Goal: Information Seeking & Learning: Check status

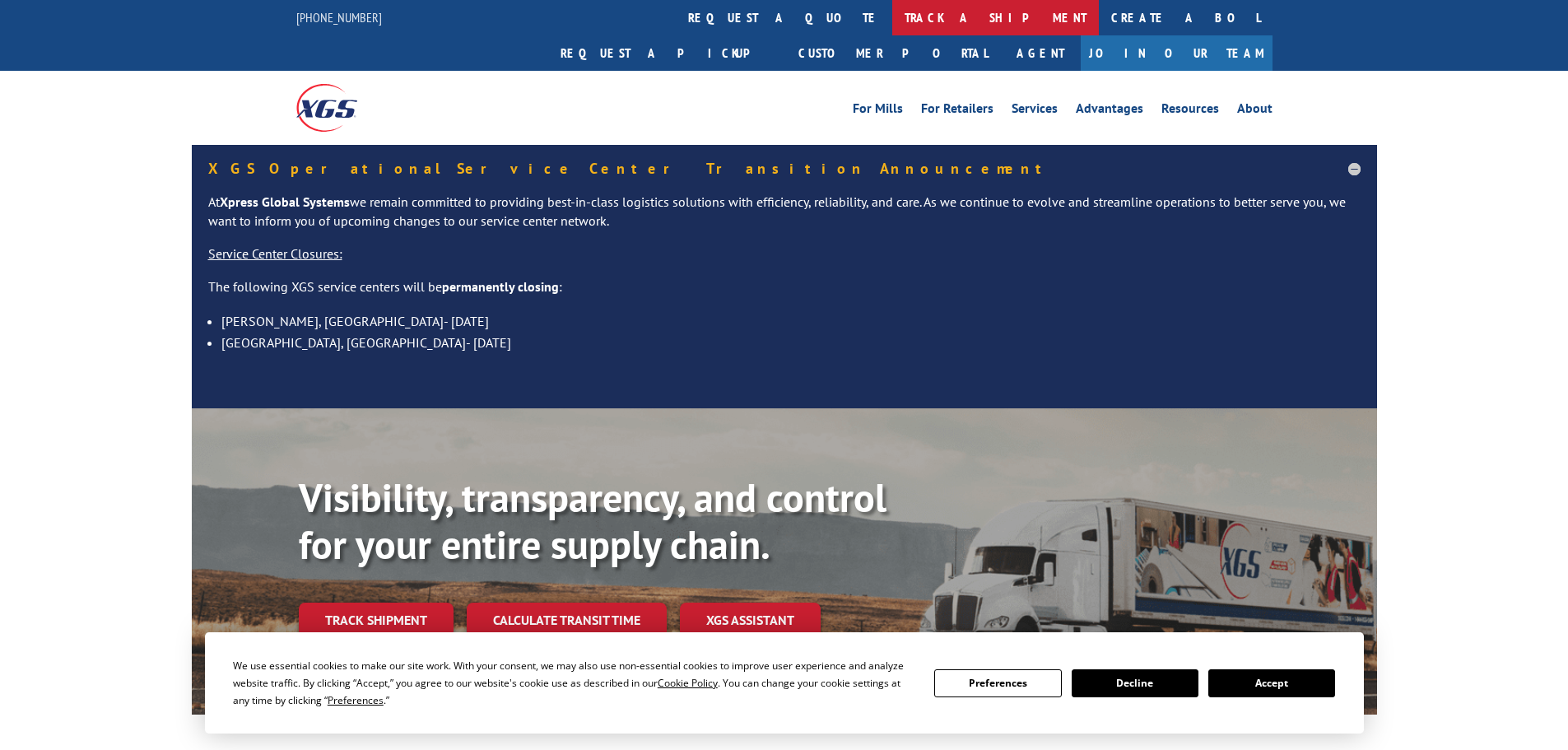
click at [893, 21] on link "track a shipment" at bounding box center [996, 17] width 207 height 35
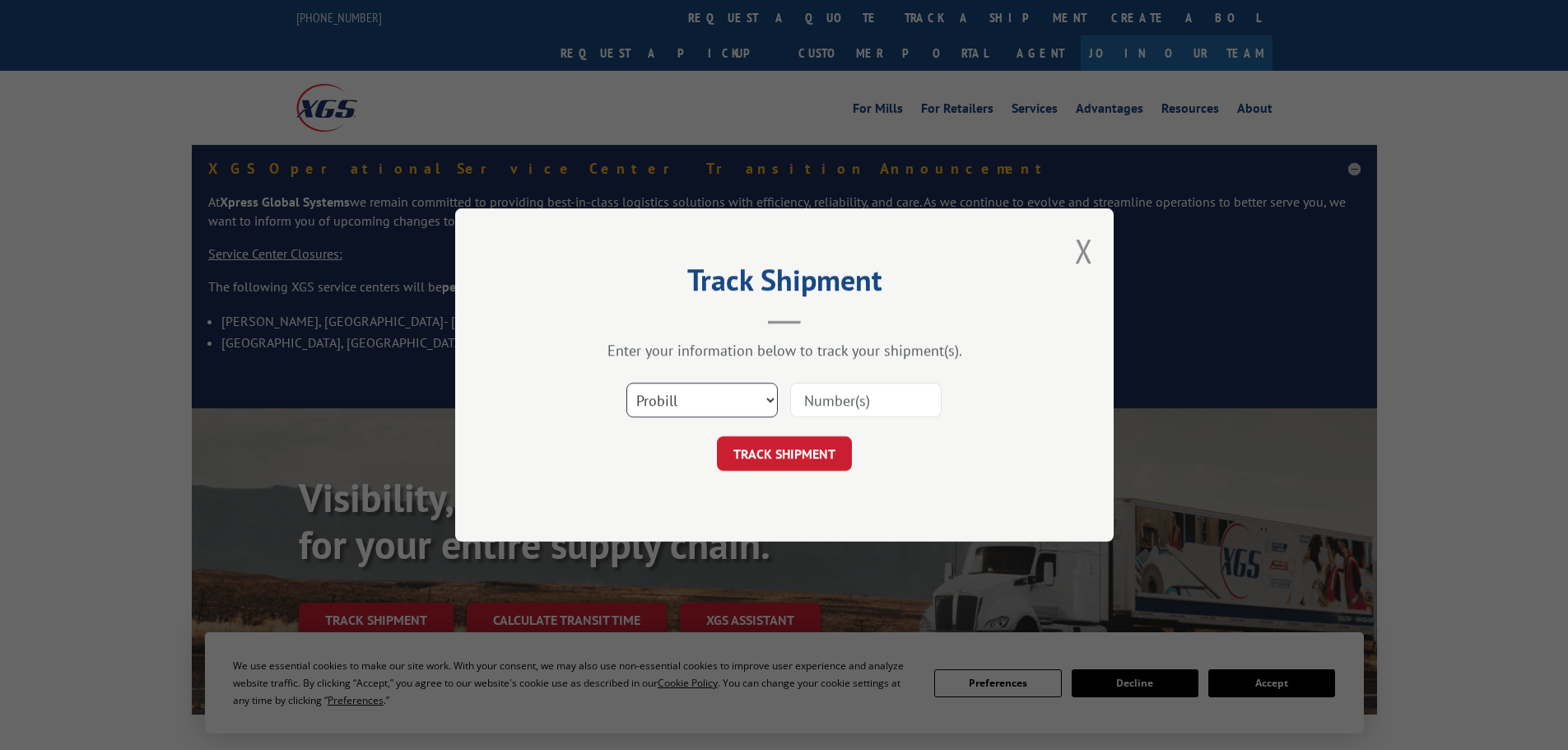
click at [646, 402] on select "Select category... Probill BOL PO" at bounding box center [702, 401] width 151 height 35
select select "po"
click at [627, 383] on select "Select category... Probill BOL PO" at bounding box center [702, 401] width 151 height 35
click at [808, 398] on input at bounding box center [866, 401] width 151 height 35
paste input "64503035"
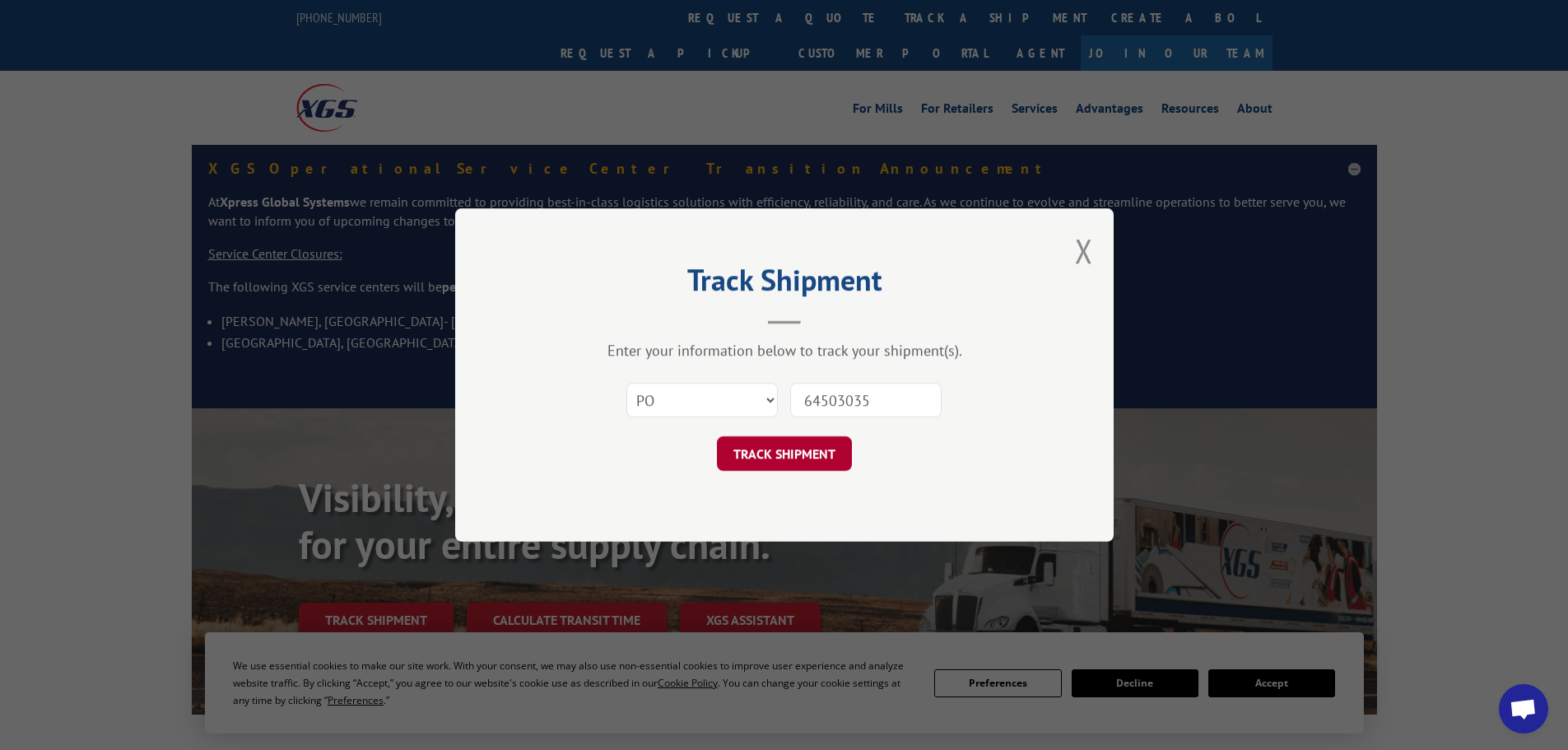
type input "64503035"
click at [791, 464] on button "TRACK SHIPMENT" at bounding box center [784, 454] width 135 height 35
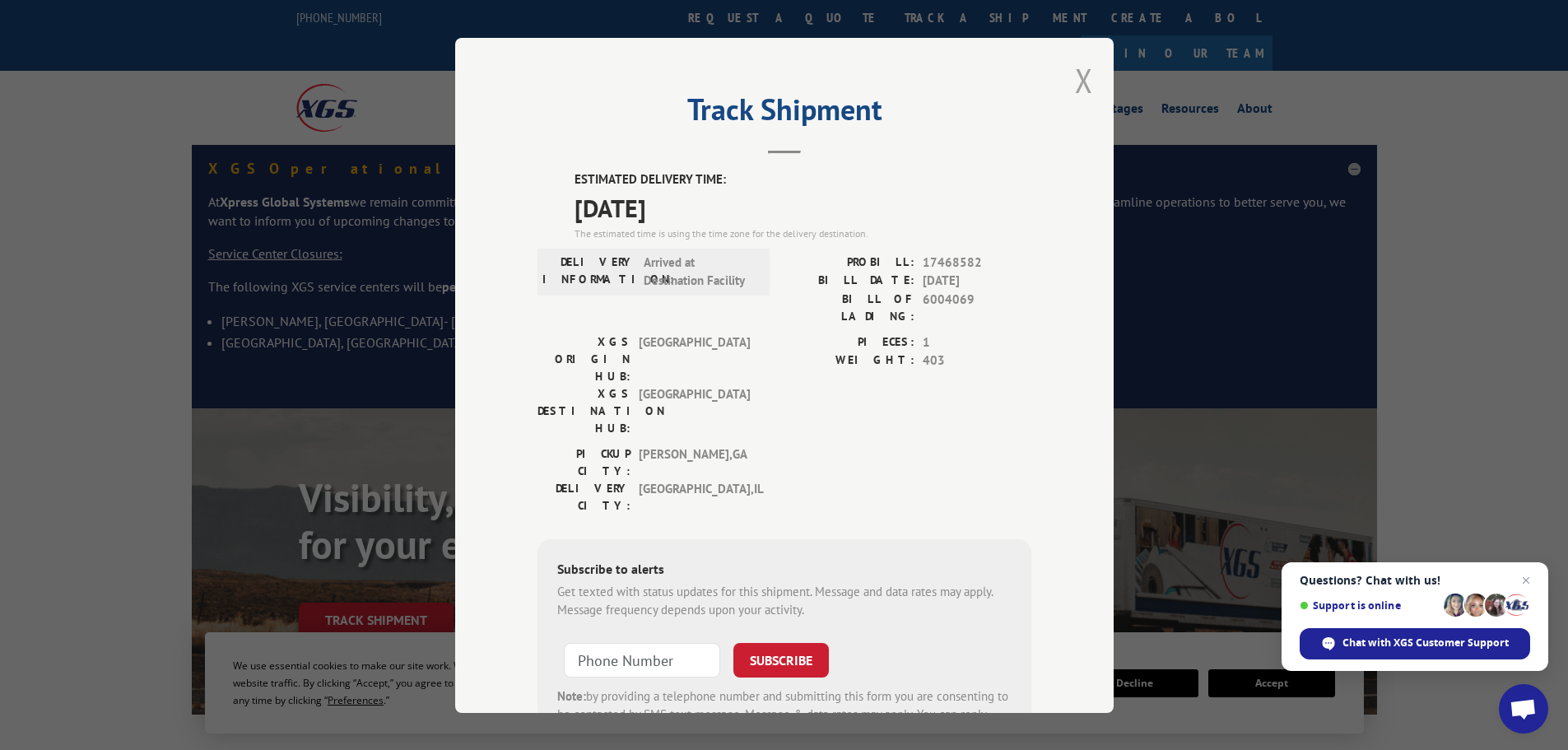
click at [1076, 79] on button "Close modal" at bounding box center [1084, 80] width 18 height 44
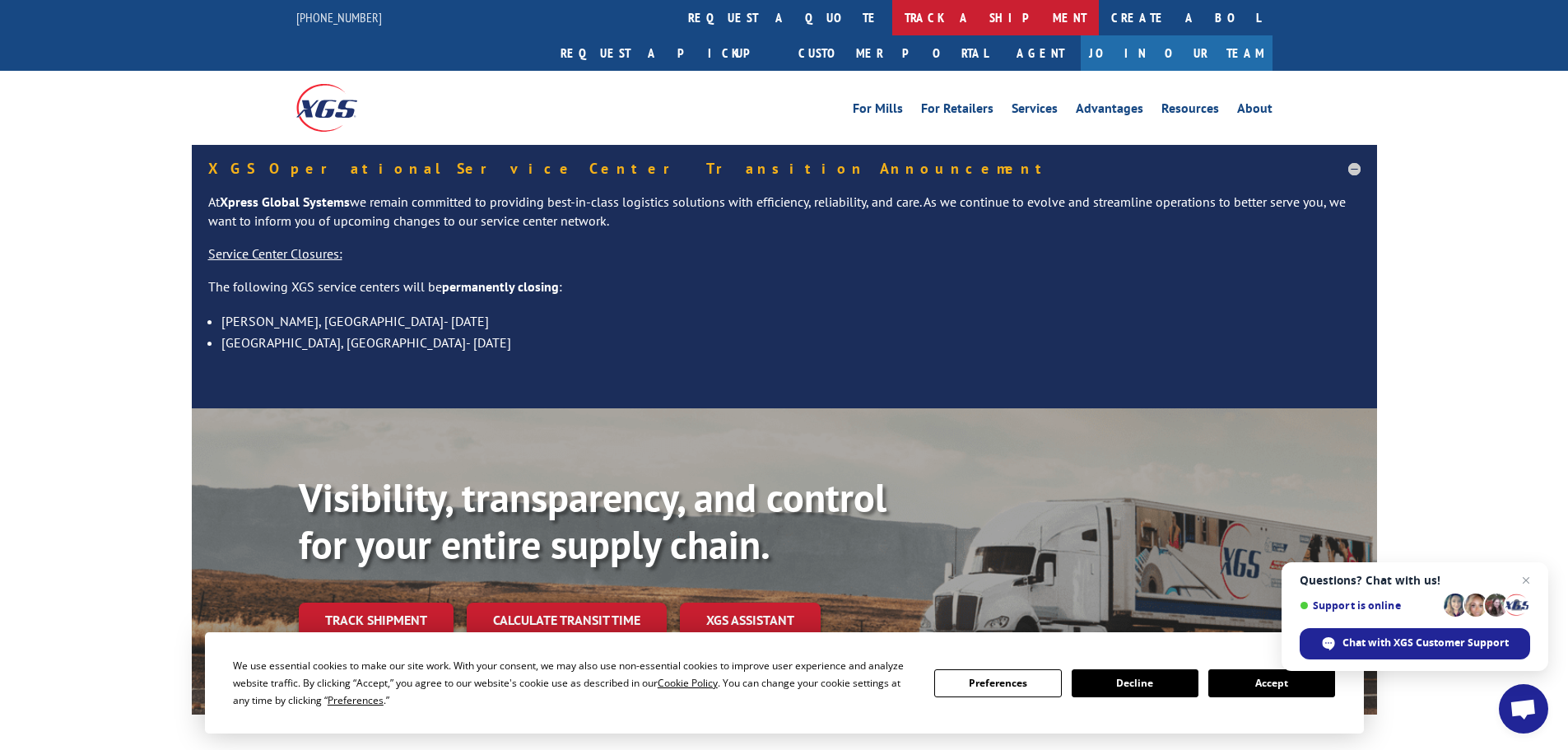
click at [893, 19] on link "track a shipment" at bounding box center [996, 17] width 207 height 35
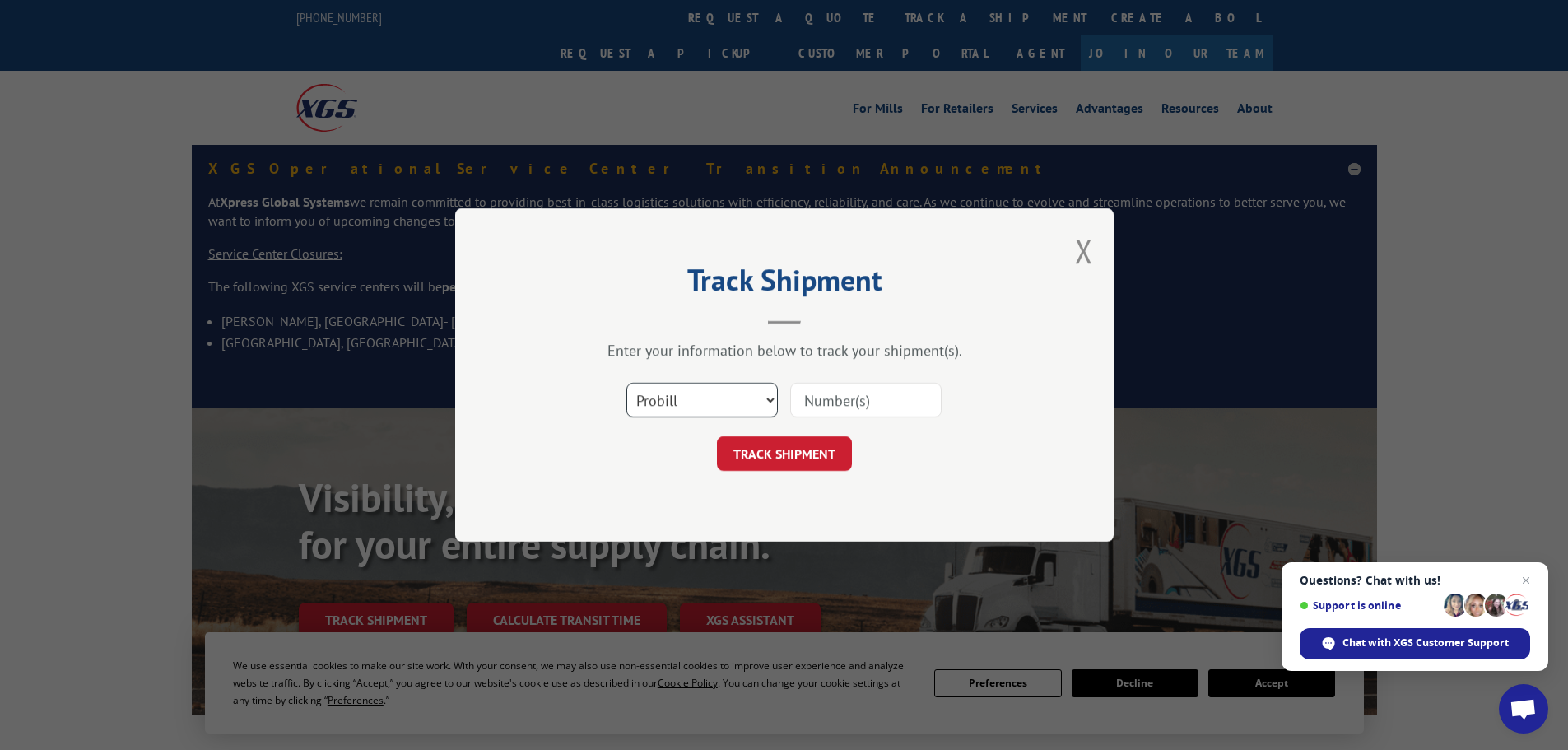
drag, startPoint x: 671, startPoint y: 394, endPoint x: 671, endPoint y: 404, distance: 10.0
click at [671, 400] on select "Select category... Probill BOL PO" at bounding box center [702, 401] width 151 height 35
select select "po"
click at [627, 383] on select "Select category... Probill BOL PO" at bounding box center [702, 401] width 151 height 35
click at [824, 408] on input at bounding box center [866, 401] width 151 height 35
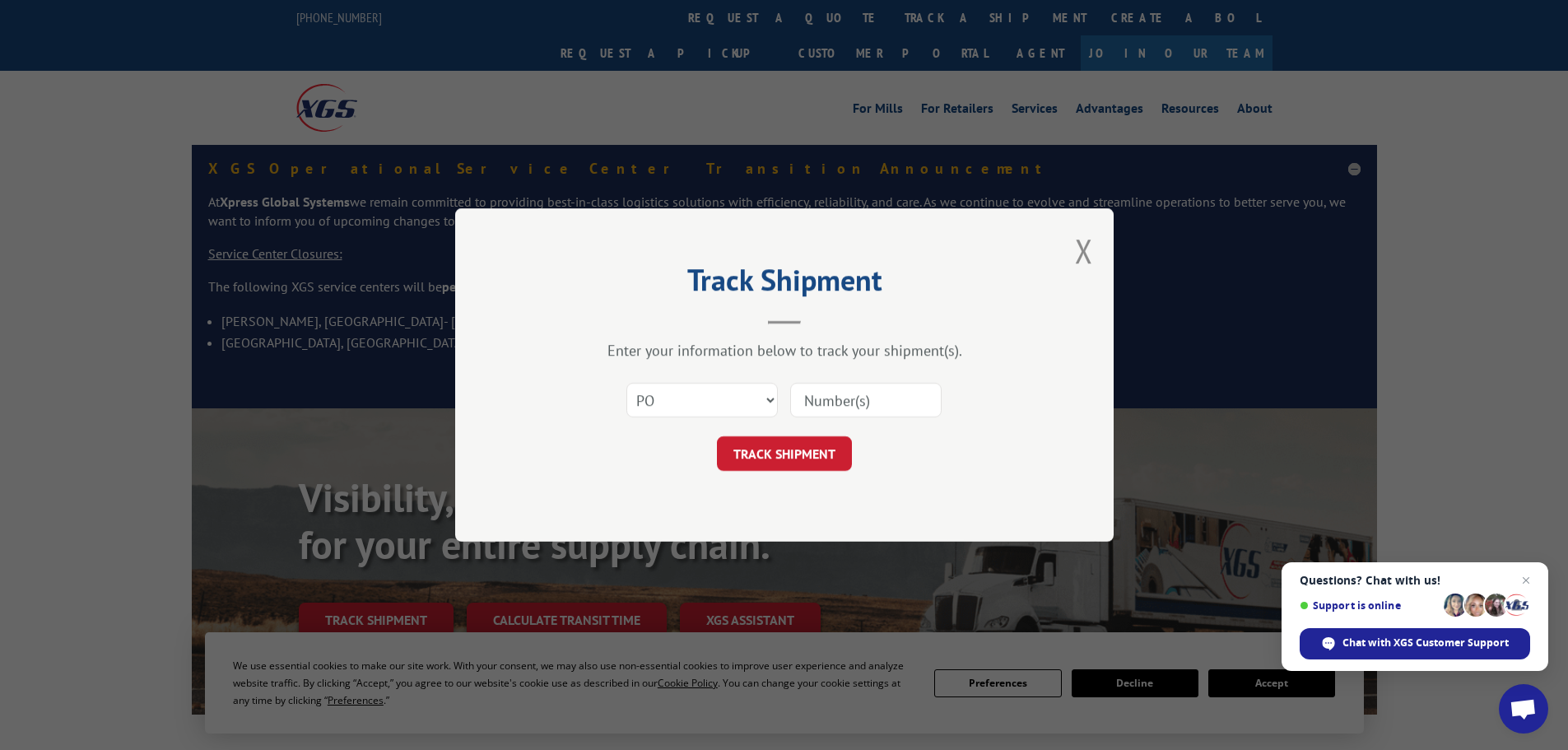
paste input "64503042"
type input "64503042"
click at [817, 440] on button "TRACK SHIPMENT" at bounding box center [784, 454] width 135 height 35
